Goal: Find contact information: Find contact information

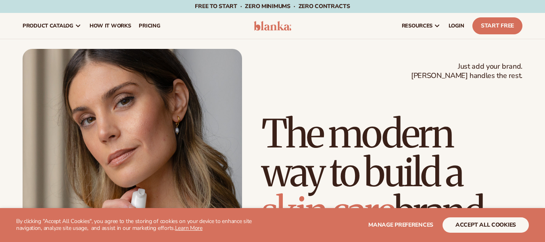
scroll to position [2533, 0]
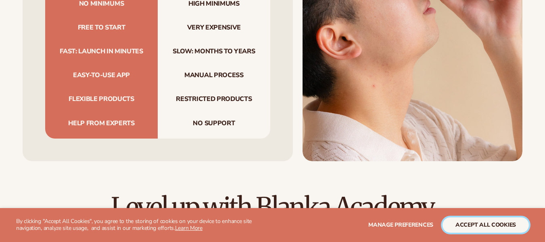
click at [480, 224] on button "accept all cookies" at bounding box center [486, 224] width 86 height 15
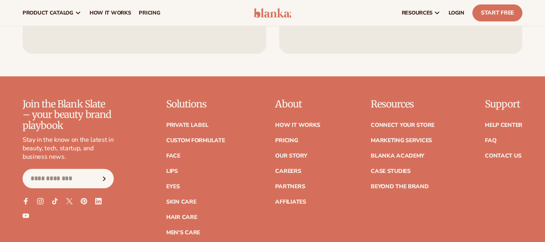
scroll to position [3140, 0]
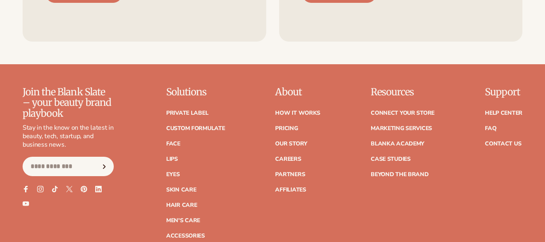
click at [496, 103] on ul "Help Center FAQ Contact Us" at bounding box center [504, 124] width 38 height 44
click at [496, 141] on link "Contact Us" at bounding box center [503, 144] width 36 height 6
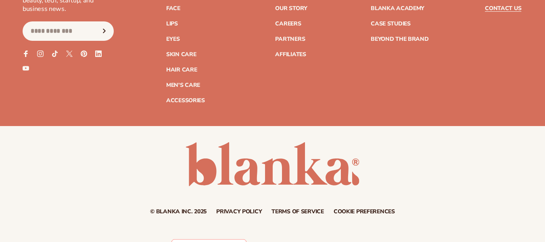
scroll to position [807, 0]
